Goal: Information Seeking & Learning: Find specific fact

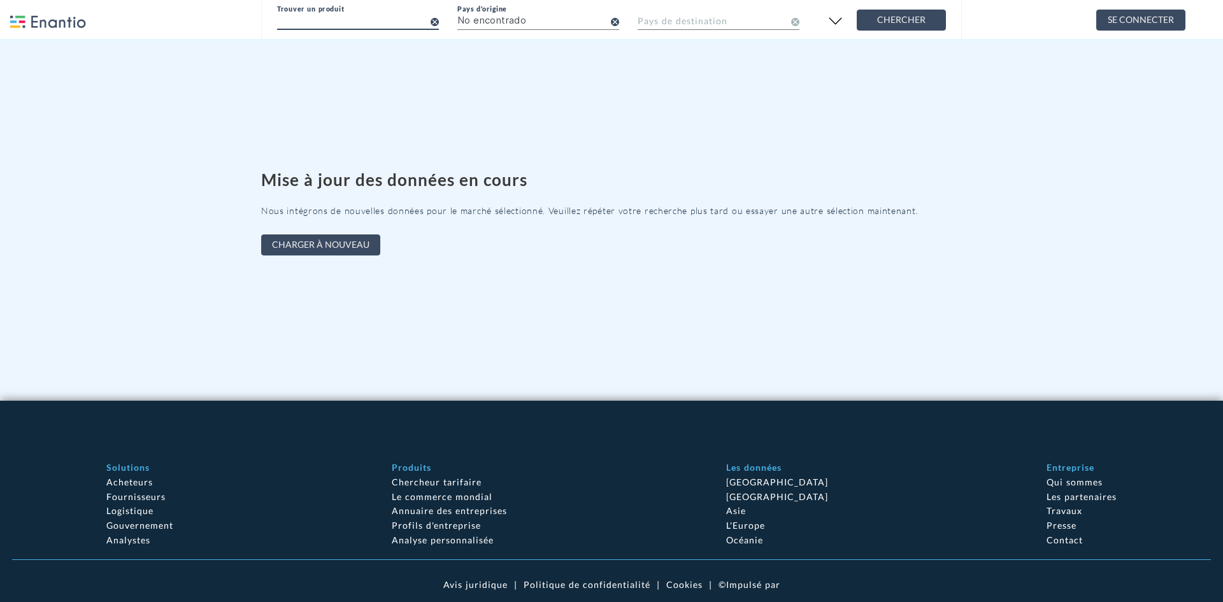
click at [377, 25] on input "text" at bounding box center [358, 20] width 162 height 22
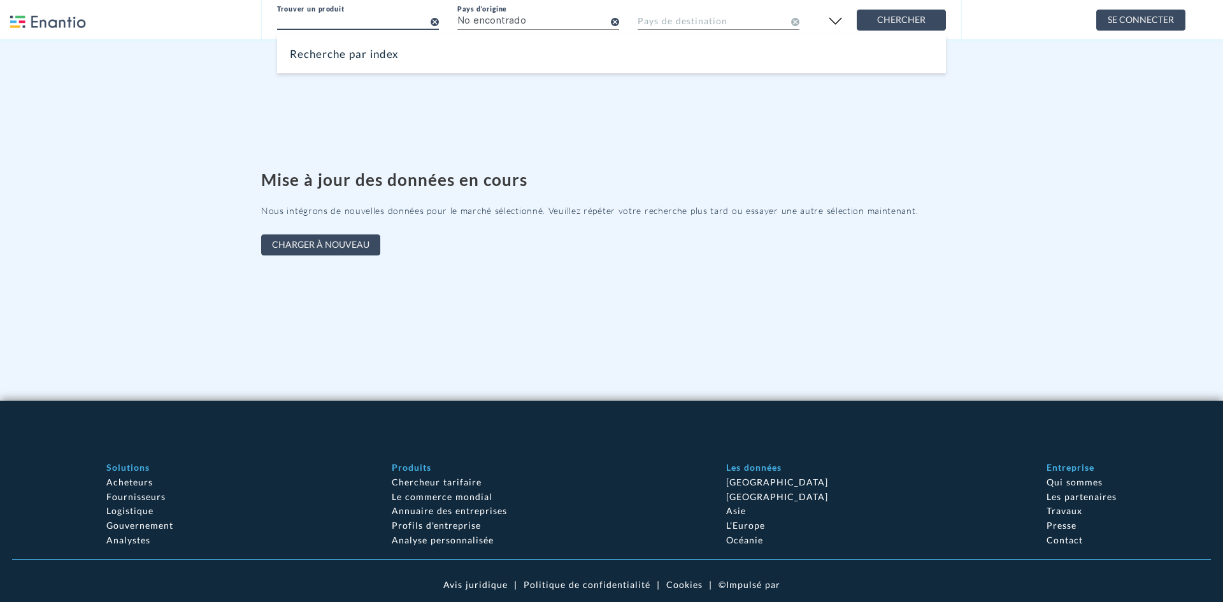
paste input "MARISCOS"
type input "M"
type input "produits de la mer"
click at [909, 13] on span "Chercher" at bounding box center [902, 20] width 68 height 16
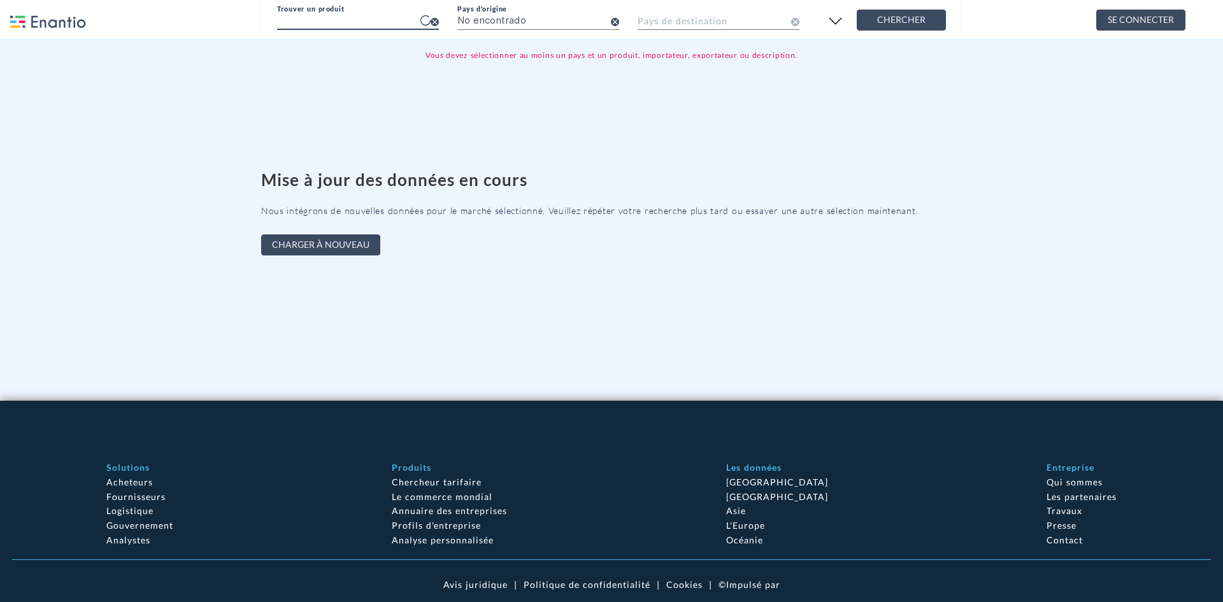
click at [388, 24] on input "text" at bounding box center [358, 20] width 162 height 22
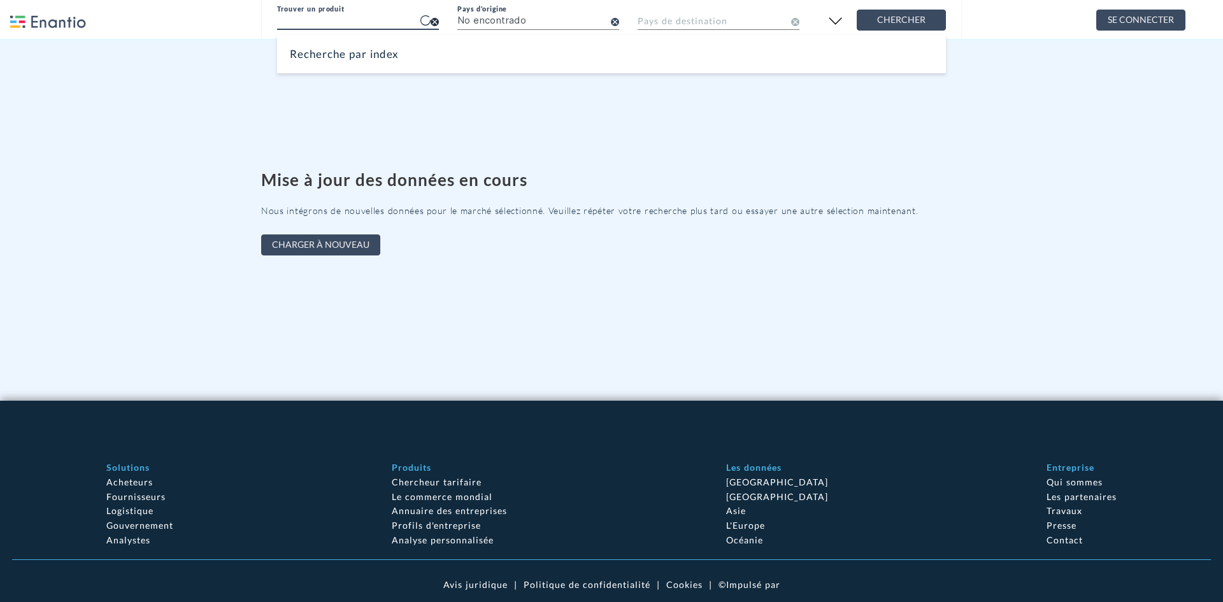
click at [436, 22] on form "Trouver un produit Recherche par index Pays d'origine No encontrado Pays de des…" at bounding box center [611, 17] width 669 height 29
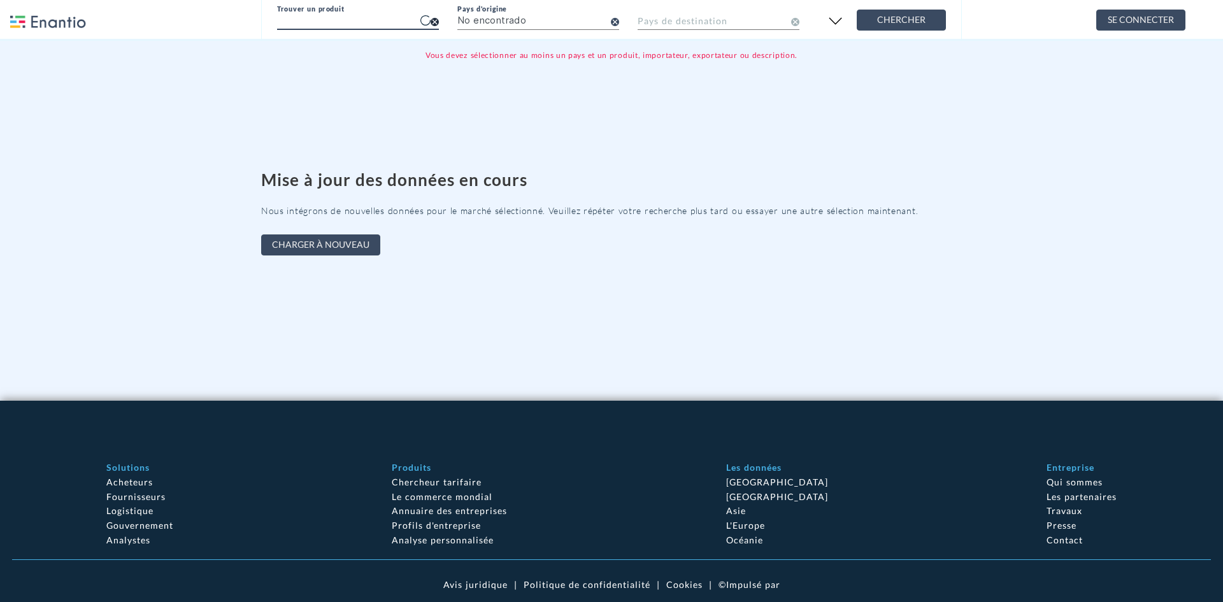
click at [435, 22] on icon at bounding box center [435, 22] width 8 height 8
click at [528, 22] on input "No encontrado" at bounding box center [538, 20] width 162 height 22
click at [614, 26] on input "No encontrado" at bounding box center [538, 20] width 162 height 22
click at [614, 20] on icon at bounding box center [615, 22] width 8 height 8
click at [533, 21] on input "text" at bounding box center [538, 20] width 162 height 22
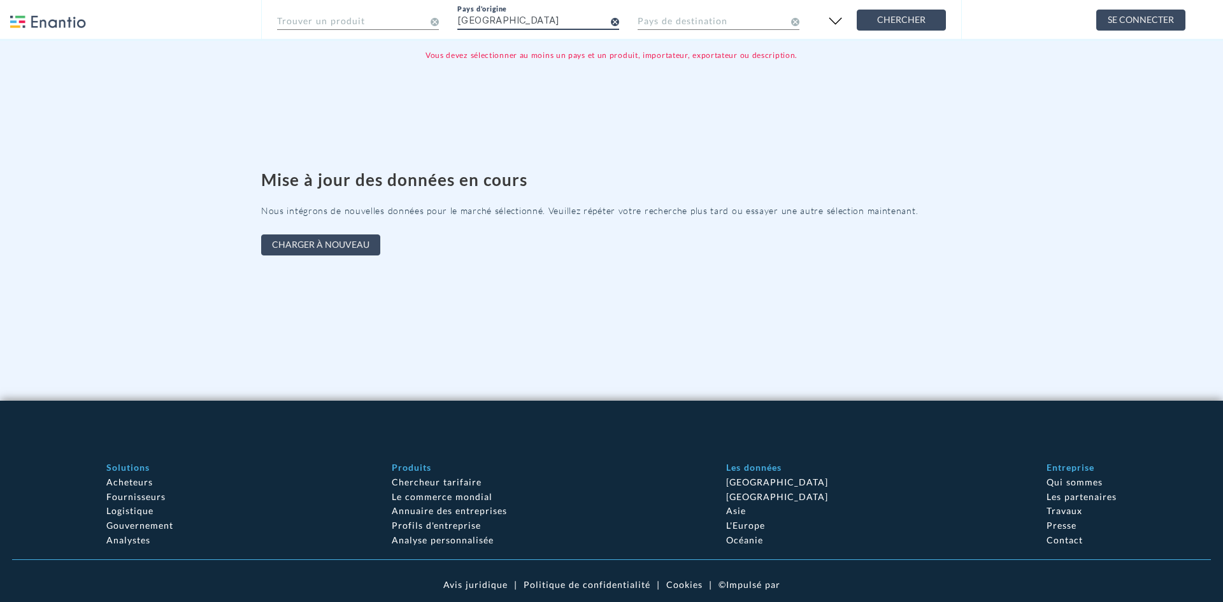
type input "[GEOGRAPHIC_DATA]"
click at [857, 10] on button "Chercher" at bounding box center [901, 20] width 89 height 21
click at [924, 18] on span "Chercher" at bounding box center [902, 20] width 68 height 16
click at [532, 17] on input "text" at bounding box center [538, 20] width 162 height 22
type input "[GEOGRAPHIC_DATA]"
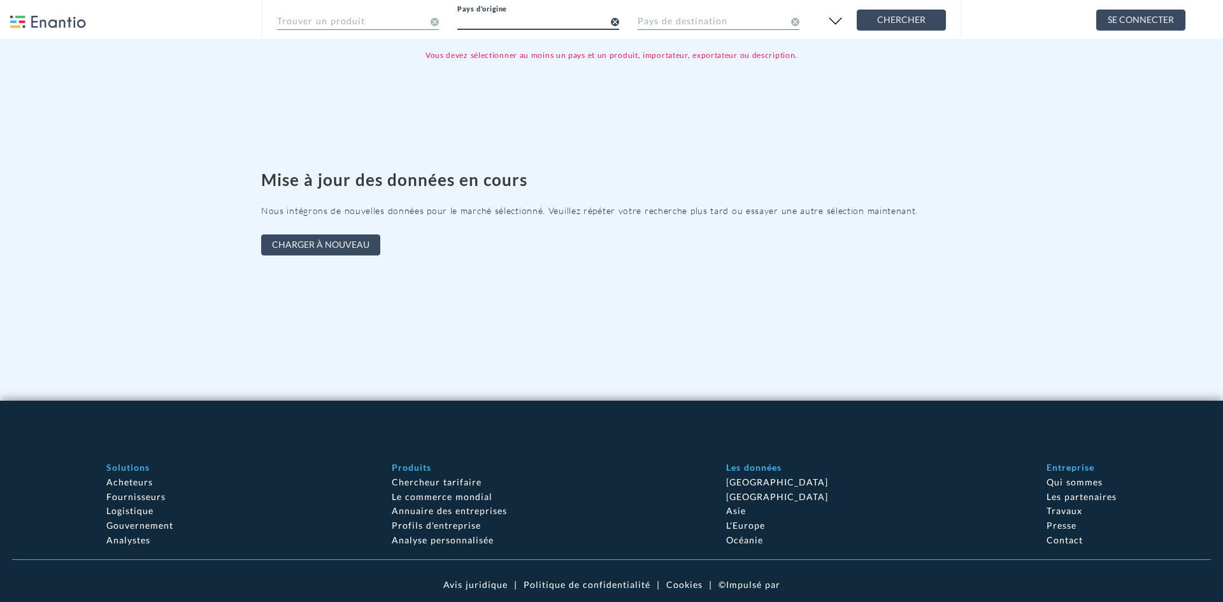
click at [905, 10] on button "Chercher" at bounding box center [901, 20] width 89 height 21
click at [909, 17] on span "Chercher" at bounding box center [902, 20] width 68 height 16
click at [560, 25] on input "text" at bounding box center [538, 20] width 162 height 22
type input "Espana"
click at [894, 24] on span "Chercher" at bounding box center [902, 20] width 68 height 16
